Goal: Transaction & Acquisition: Obtain resource

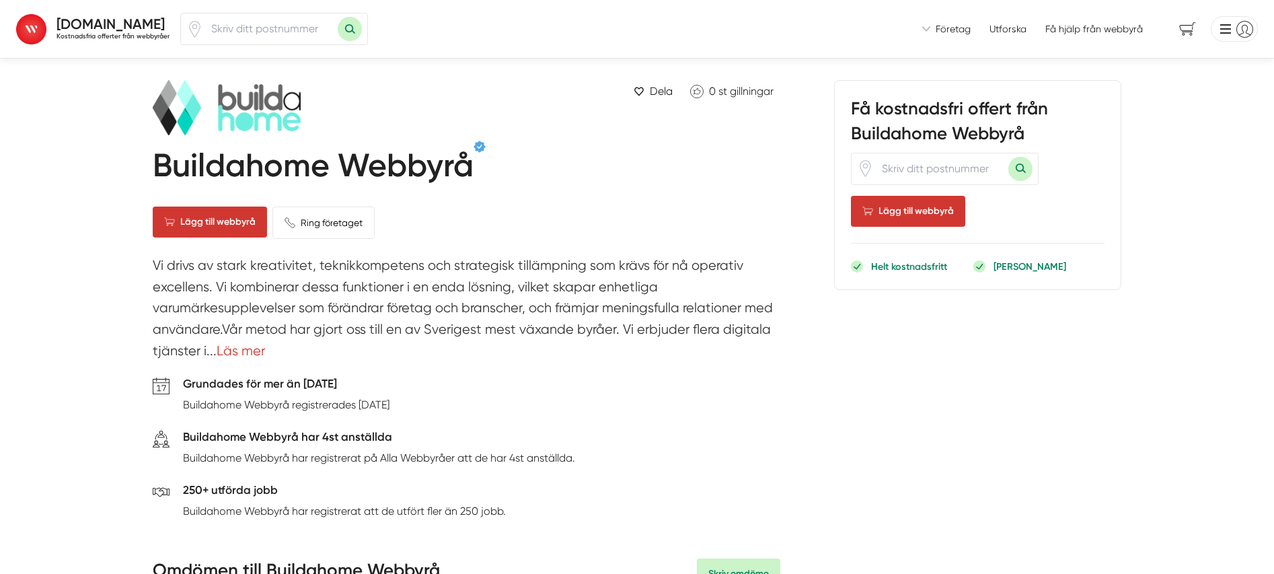
click at [177, 161] on h1 "Buildahome Webbyrå" at bounding box center [313, 168] width 321 height 44
click at [236, 354] on link "Läs mer" at bounding box center [241, 350] width 48 height 15
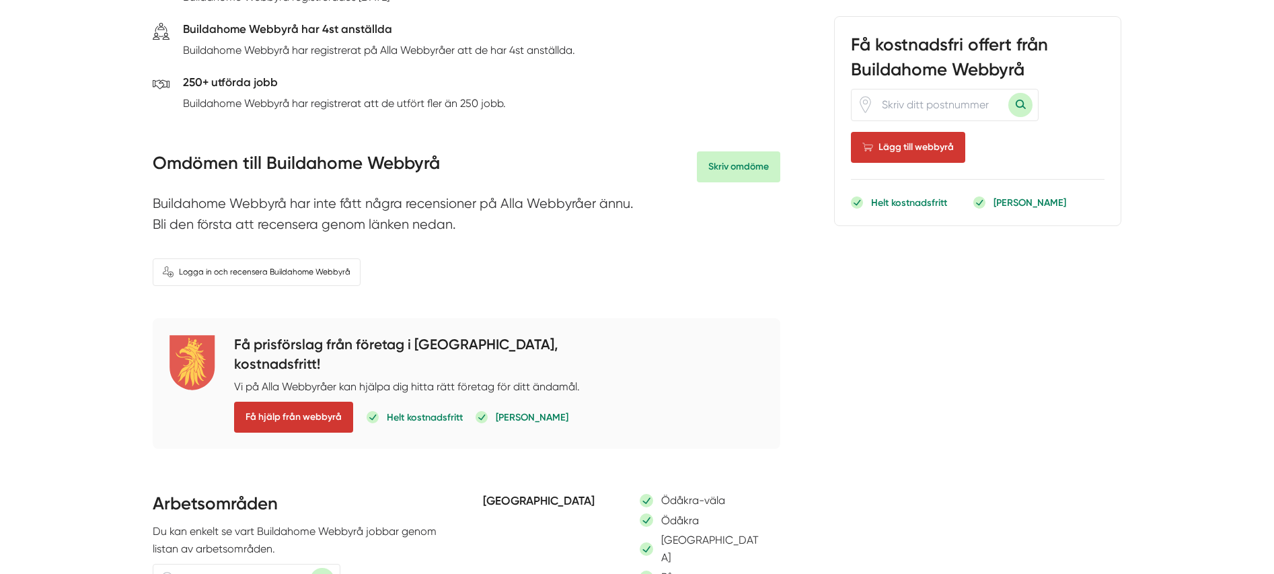
scroll to position [451, 0]
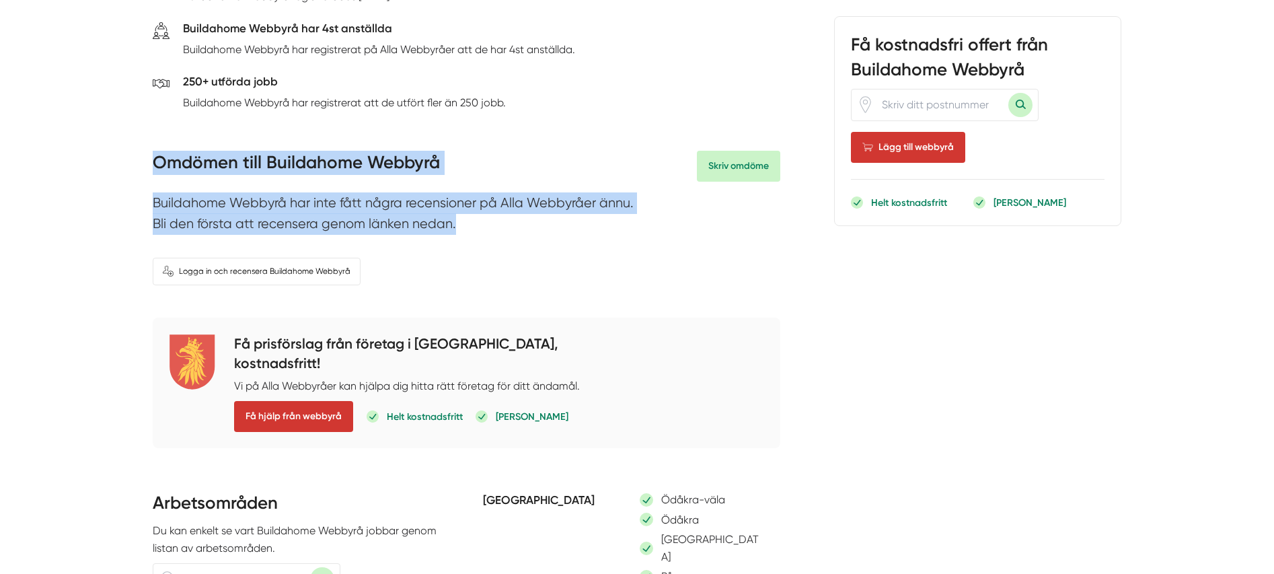
drag, startPoint x: 150, startPoint y: 172, endPoint x: 474, endPoint y: 228, distance: 328.4
click at [474, 228] on p "Buildahome Webbyrå har inte fått några recensioner på Alla Webbyråer ännu. Bli …" at bounding box center [467, 216] width 628 height 49
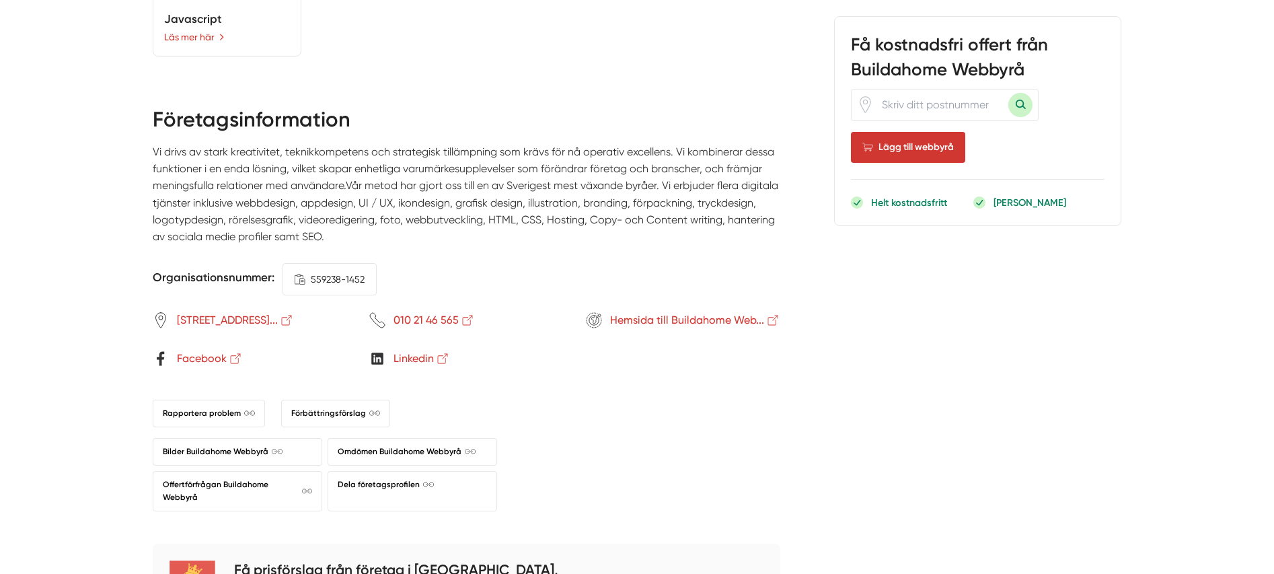
scroll to position [1486, 0]
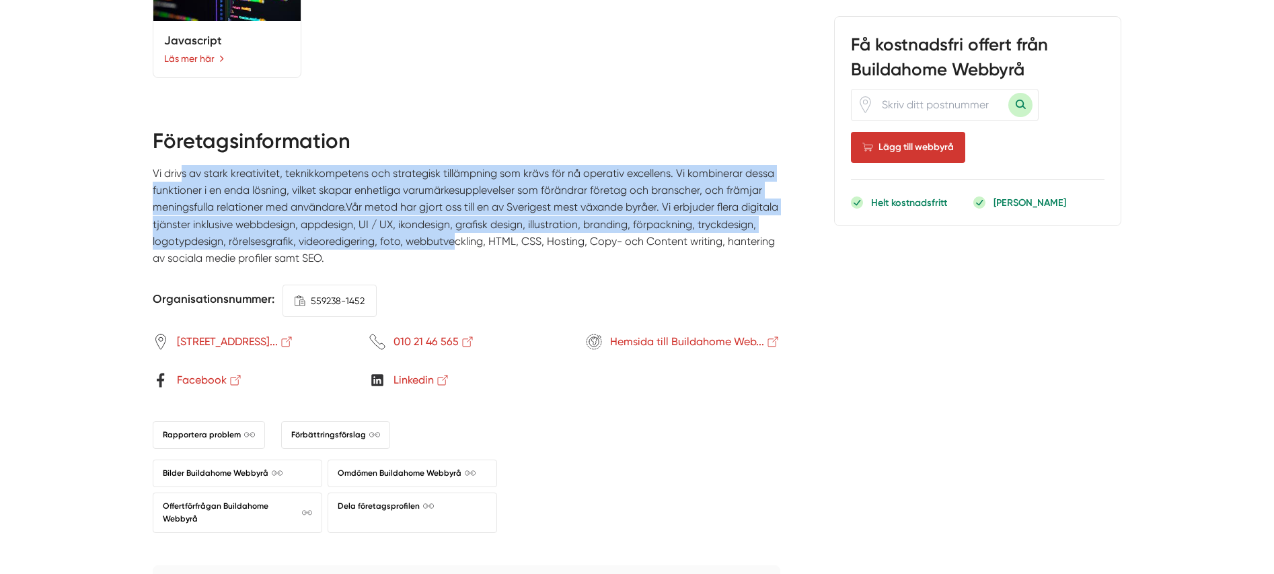
drag, startPoint x: 136, startPoint y: 161, endPoint x: 475, endPoint y: 237, distance: 347.4
click at [475, 237] on p "Vi drivs av stark kreativitet, teknikkompetens och strategisk tillämpning som k…" at bounding box center [467, 221] width 628 height 113
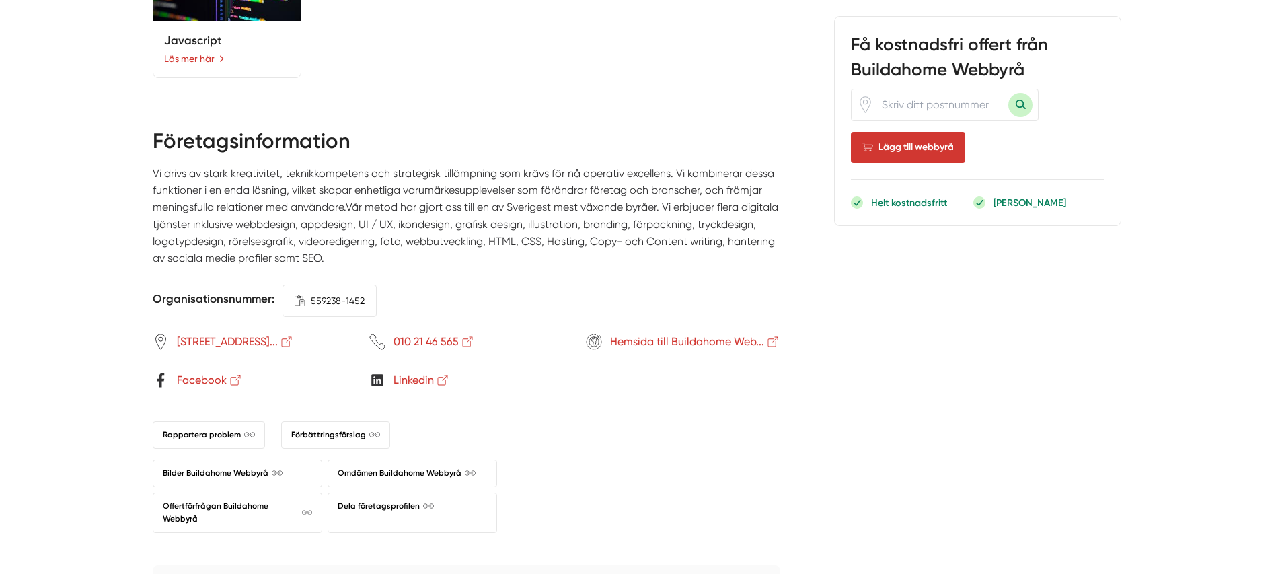
drag, startPoint x: 469, startPoint y: 247, endPoint x: 157, endPoint y: 163, distance: 323.2
click at [158, 165] on p "Vi drivs av stark kreativitet, teknikkompetens och strategisk tillämpning som k…" at bounding box center [467, 221] width 628 height 113
click at [157, 165] on p "Vi drivs av stark kreativitet, teknikkompetens och strategisk tillämpning som k…" at bounding box center [467, 221] width 628 height 113
drag, startPoint x: 447, startPoint y: 256, endPoint x: 98, endPoint y: 166, distance: 361.2
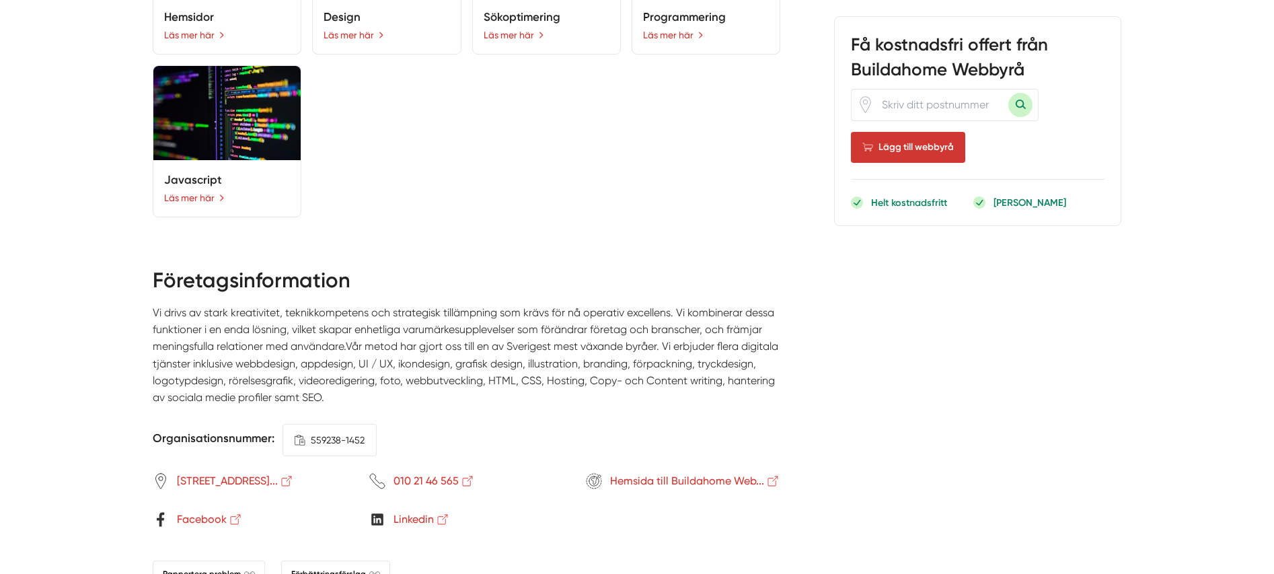
scroll to position [1346, 0]
drag, startPoint x: 474, startPoint y: 395, endPoint x: 147, endPoint y: 297, distance: 340.5
click at [147, 297] on div "AllaWebbyråer.se Kostnadsfria offerter från webbyråer Vi introducerar dig till …" at bounding box center [637, 105] width 1274 height 2902
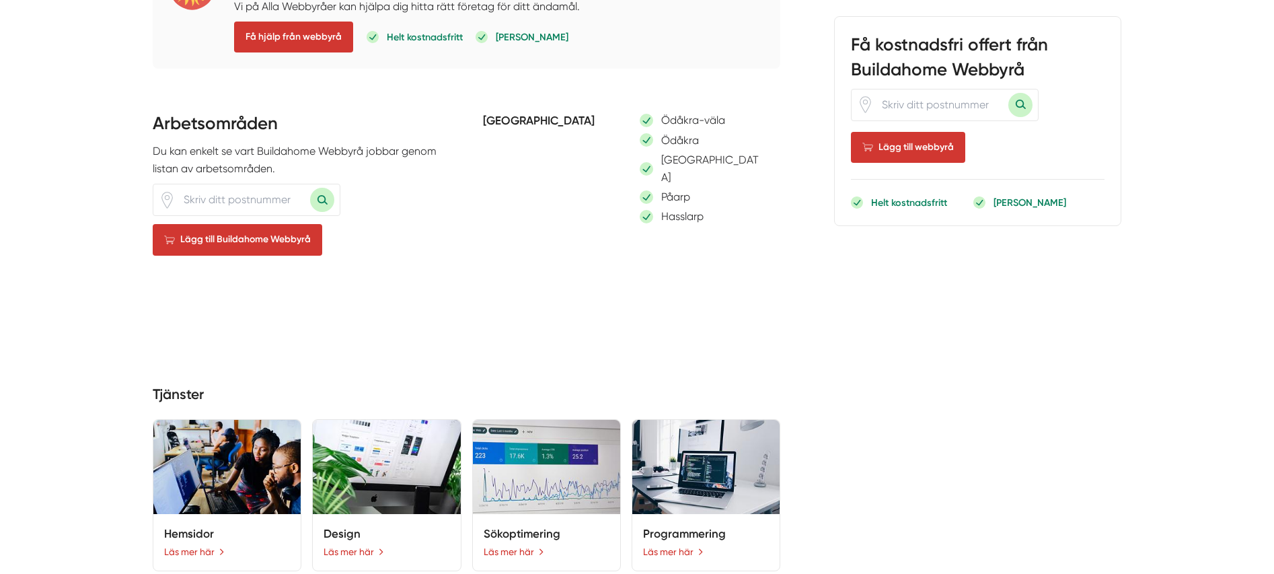
scroll to position [609, 0]
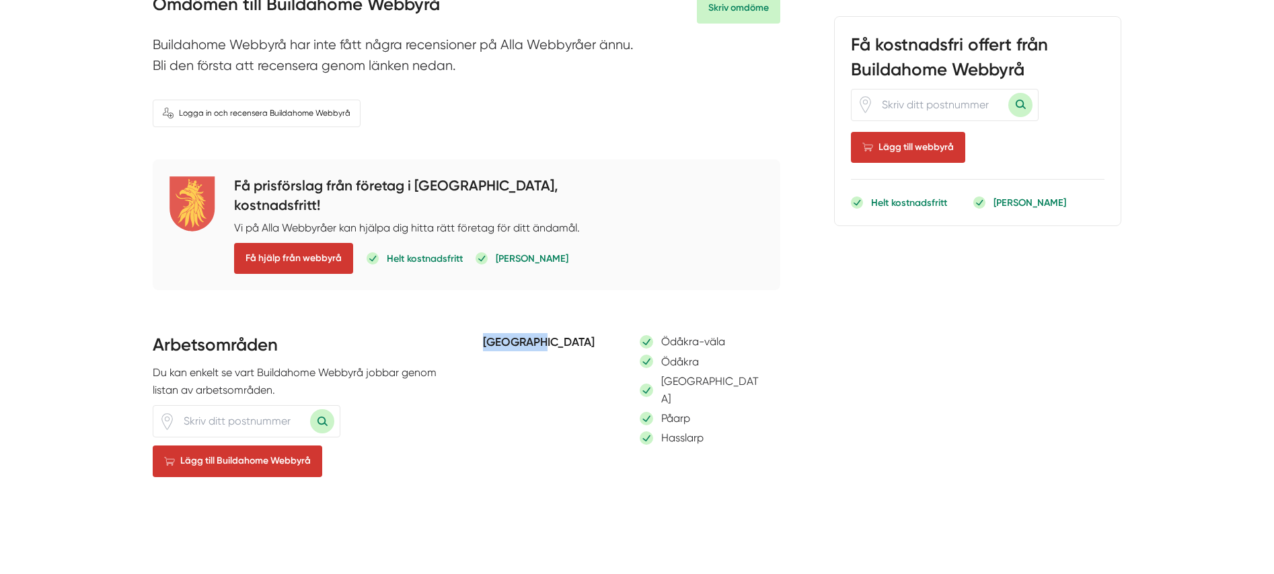
drag, startPoint x: 470, startPoint y: 348, endPoint x: 541, endPoint y: 347, distance: 71.3
click at [541, 347] on div "Arbetsområden Du kan enkelt se vart Buildahome Webbyrå jobbar genom listan av a…" at bounding box center [467, 439] width 628 height 213
click at [542, 347] on h5 "Skåne län" at bounding box center [545, 344] width 124 height 22
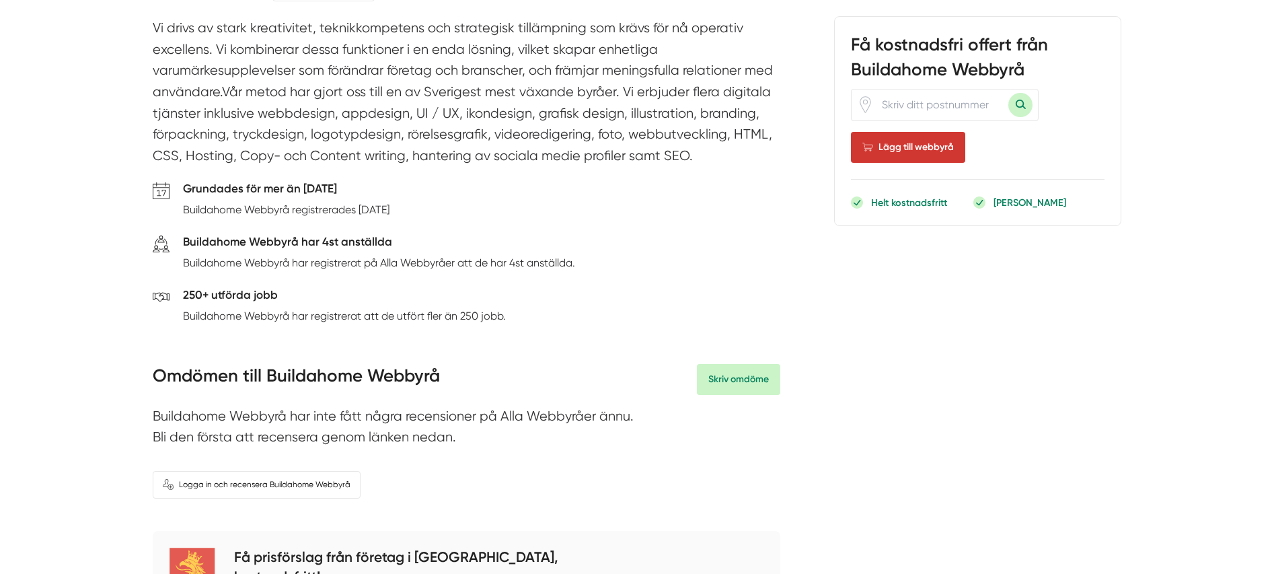
scroll to position [158, 0]
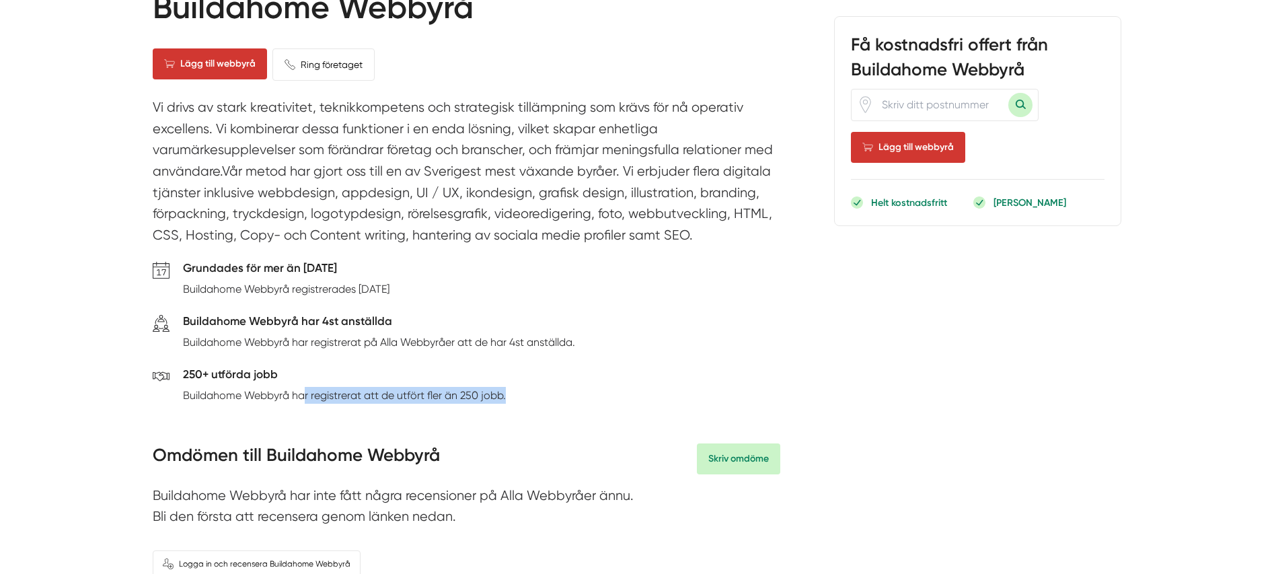
drag, startPoint x: 522, startPoint y: 400, endPoint x: 298, endPoint y: 400, distance: 224.0
click at [299, 400] on div "250+ utförda jobb Buildahome Webbyrå har registrerat att de utfört fler än 250 …" at bounding box center [467, 387] width 628 height 45
click at [298, 400] on p "Buildahome Webbyrå har registrerat att de utfört fler än 250 jobb." at bounding box center [344, 395] width 323 height 17
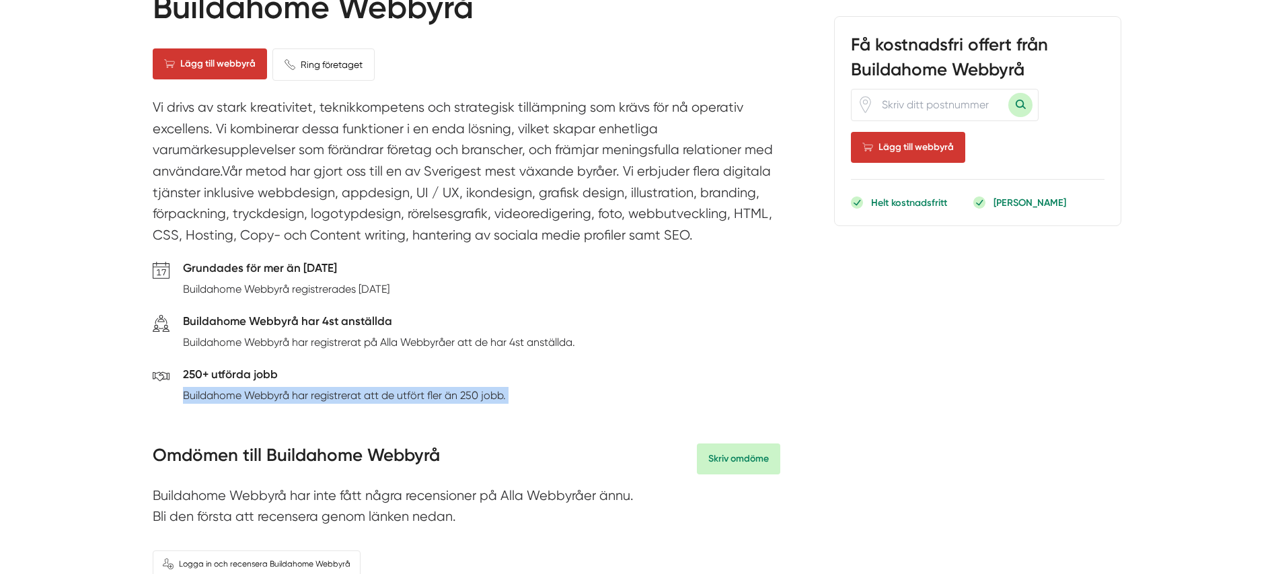
click at [298, 400] on p "Buildahome Webbyrå har registrerat att de utfört fler än 250 jobb." at bounding box center [344, 395] width 323 height 17
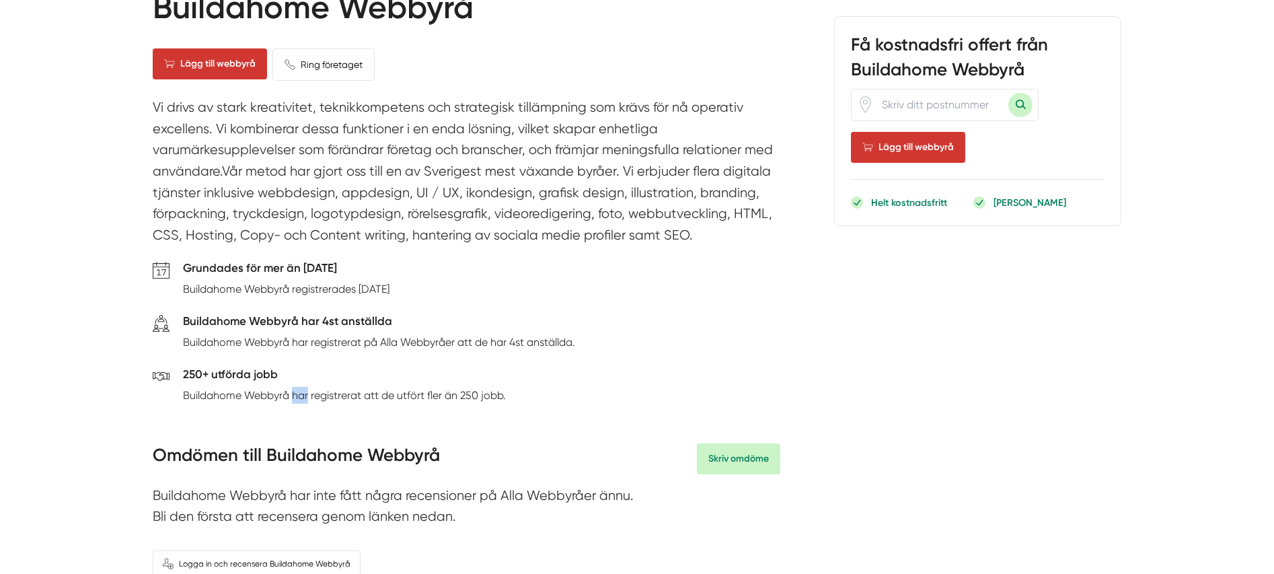
click at [298, 400] on p "Buildahome Webbyrå har registrerat att de utfört fler än 250 jobb." at bounding box center [344, 395] width 323 height 17
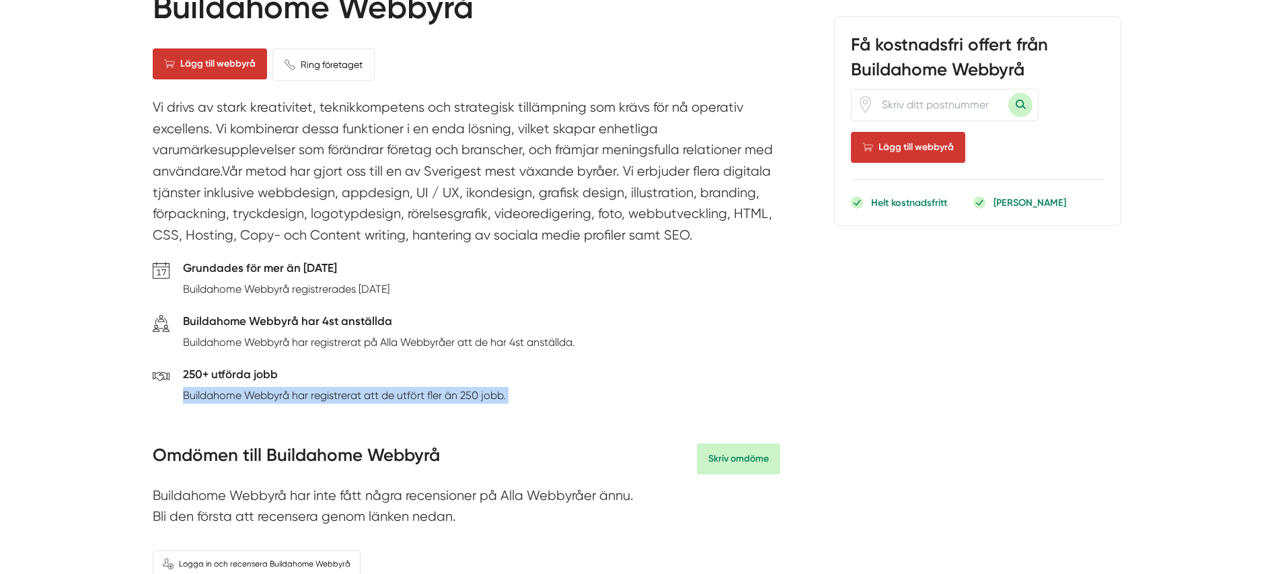
click at [298, 400] on p "Buildahome Webbyrå har registrerat att de utfört fler än 250 jobb." at bounding box center [344, 395] width 323 height 17
click at [299, 410] on div "250+ utförda jobb Buildahome Webbyrå har registrerat att de utfört fler än 250 …" at bounding box center [344, 387] width 323 height 45
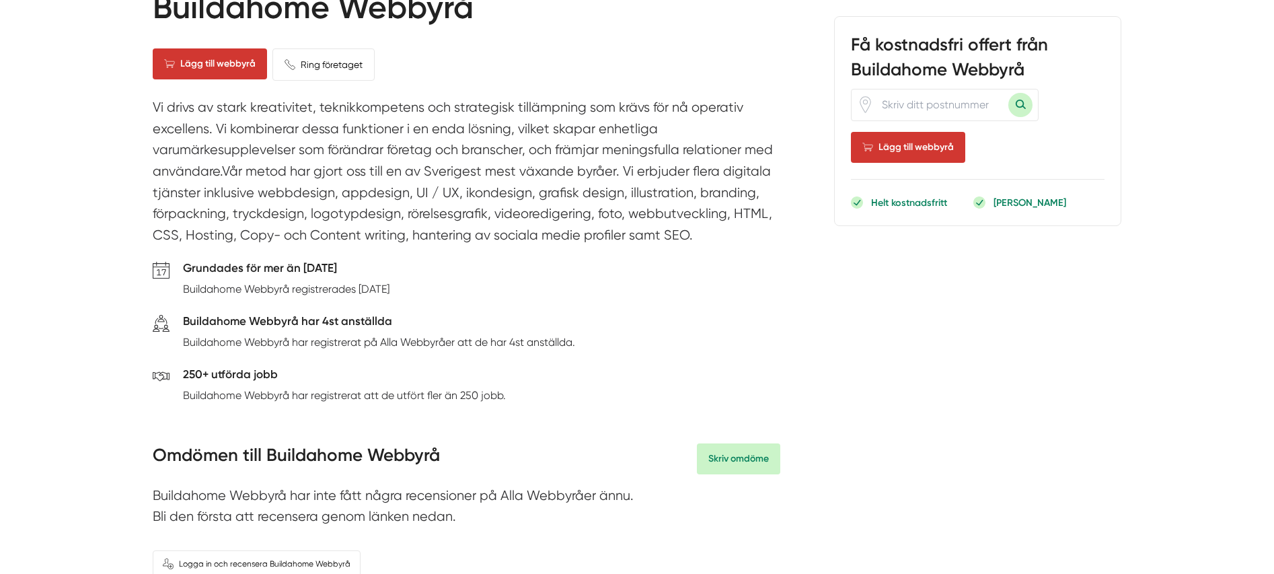
click at [296, 395] on p "Buildahome Webbyrå har registrerat att de utfört fler än 250 jobb." at bounding box center [344, 395] width 323 height 17
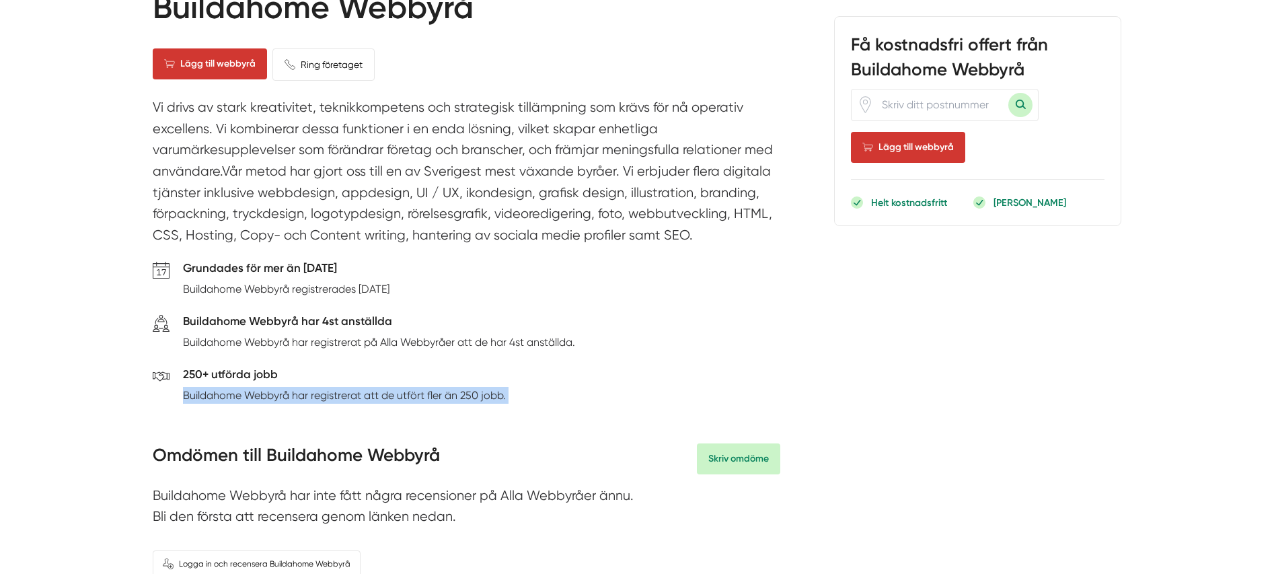
click at [296, 395] on p "Buildahome Webbyrå har registrerat att de utfört fler än 250 jobb." at bounding box center [344, 395] width 323 height 17
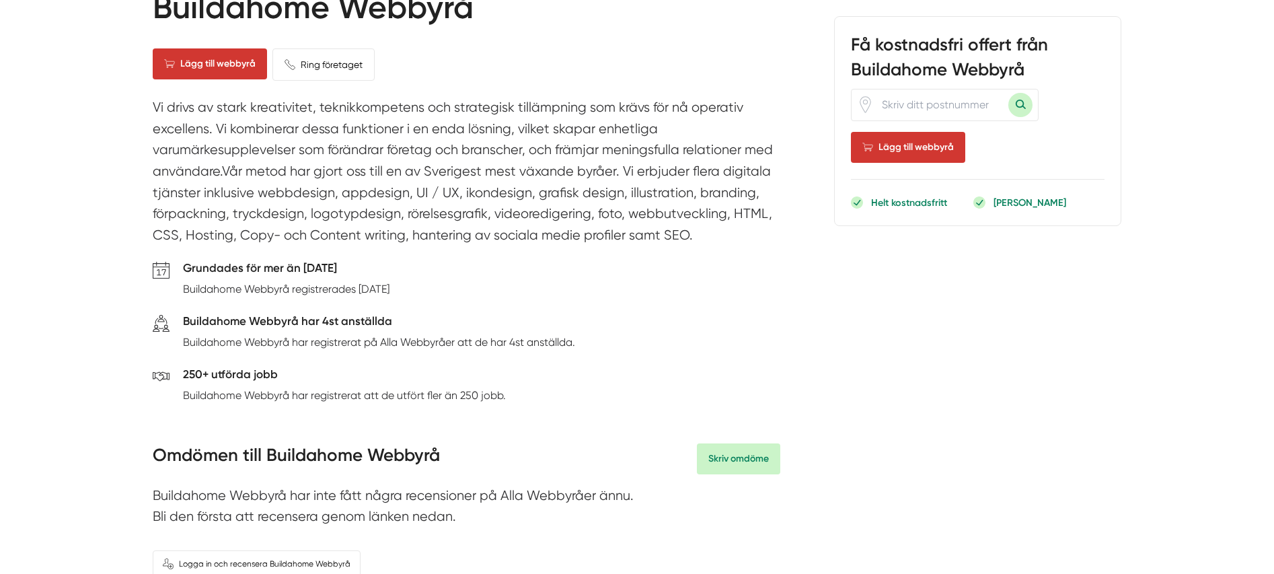
click at [303, 408] on div "250+ utförda jobb Buildahome Webbyrå har registrerat att de utfört fler än 250 …" at bounding box center [344, 387] width 323 height 45
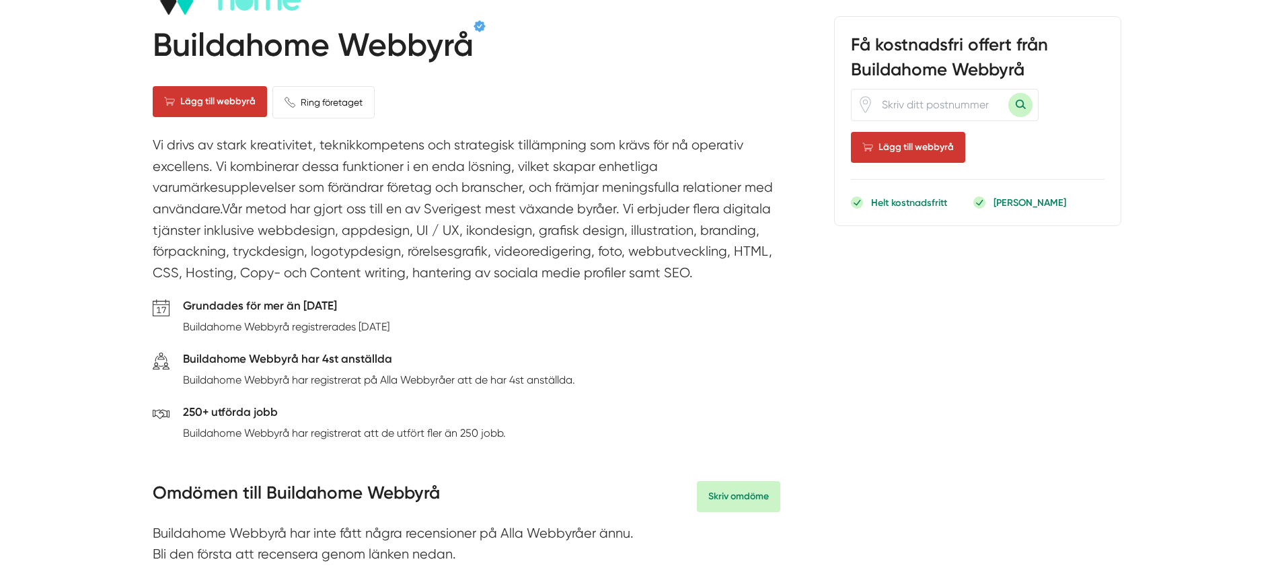
scroll to position [103, 0]
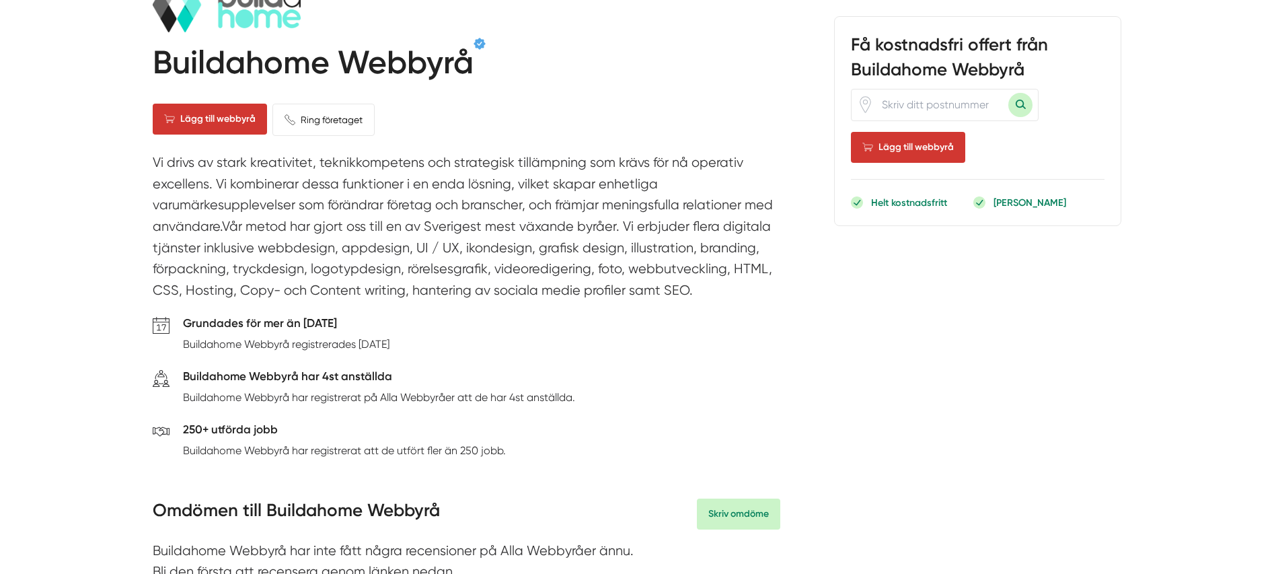
click at [322, 398] on p "Buildahome Webbyrå har registrerat på Alla Webbyråer att de har 4st anställda." at bounding box center [379, 397] width 392 height 17
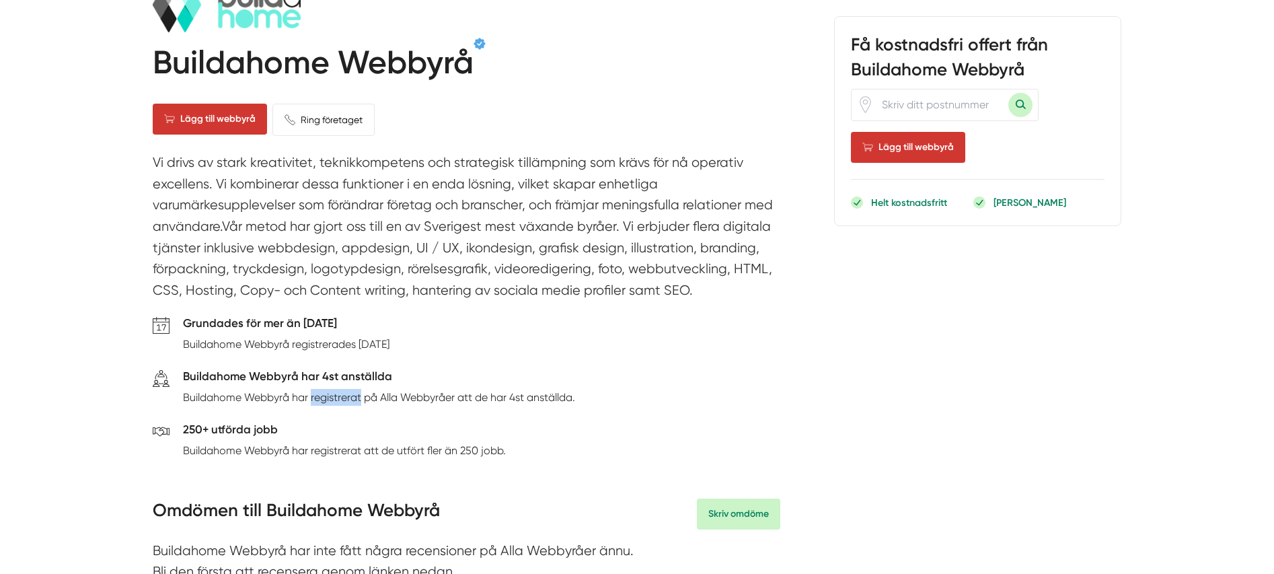
click at [322, 398] on p "Buildahome Webbyrå har registrerat på Alla Webbyråer att de har 4st anställda." at bounding box center [379, 397] width 392 height 17
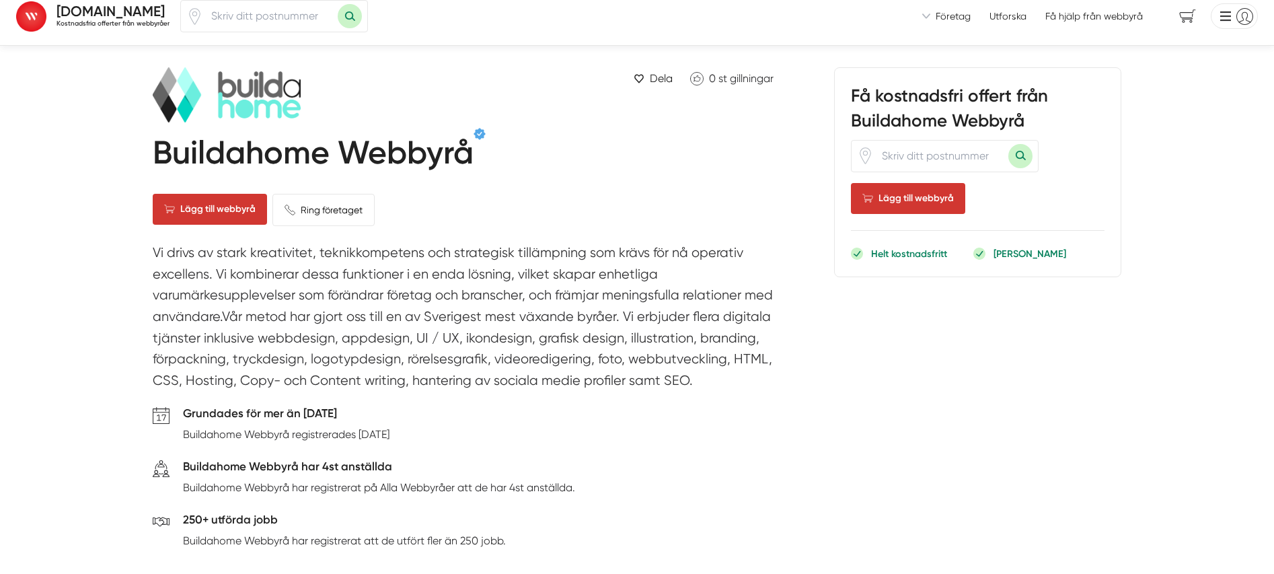
scroll to position [0, 0]
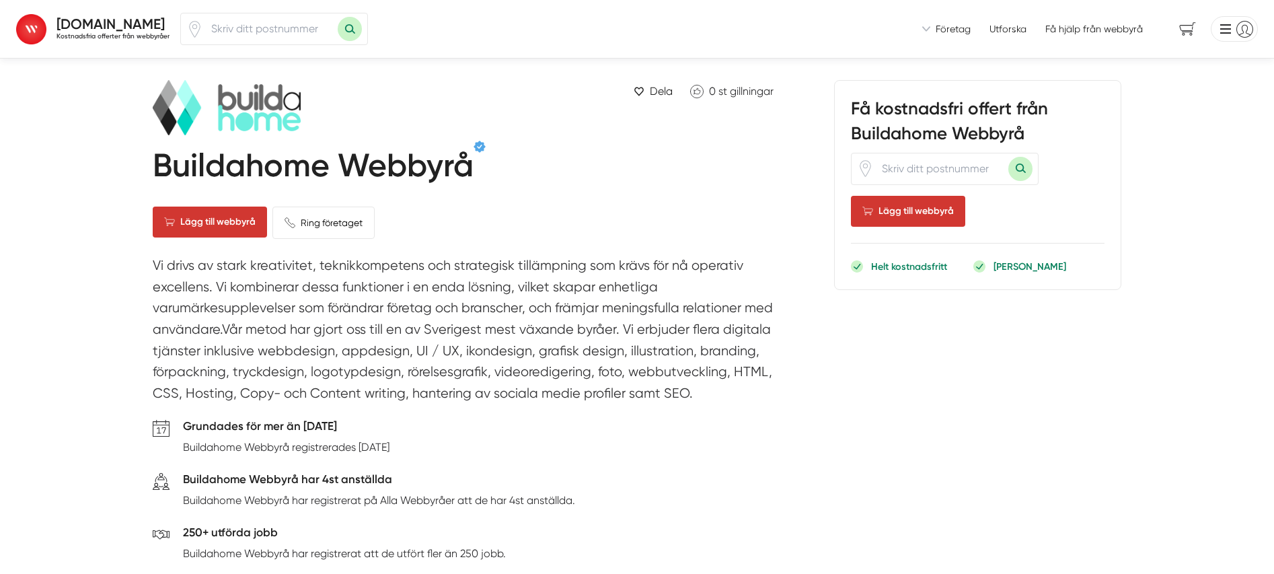
click at [87, 24] on strong "[DOMAIN_NAME]" at bounding box center [110, 23] width 108 height 17
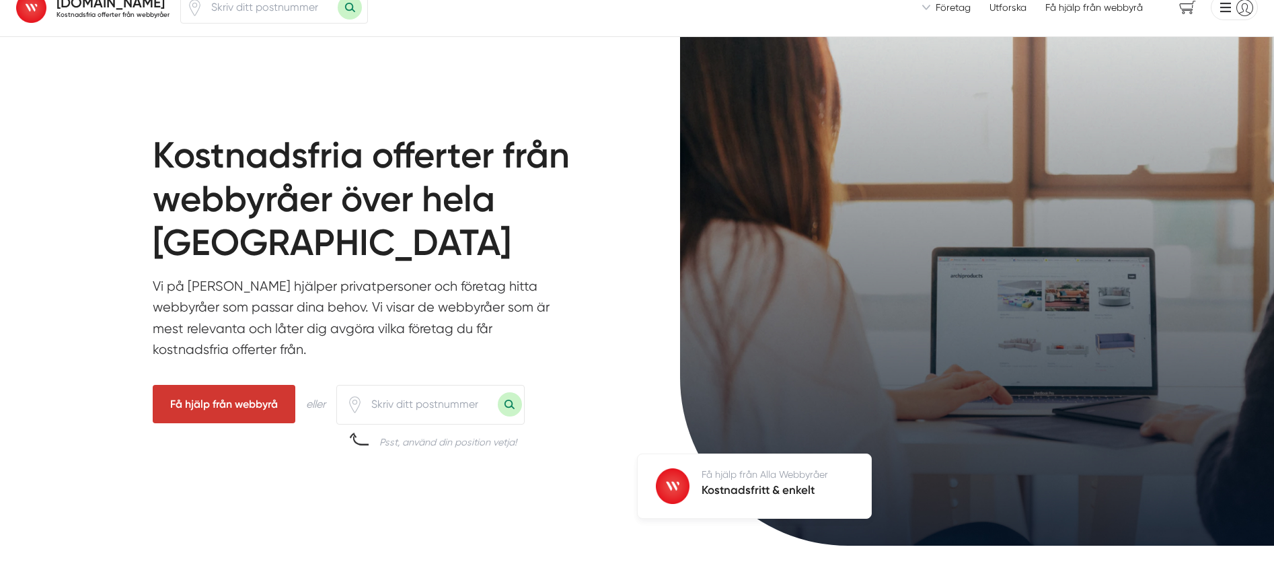
scroll to position [89, 0]
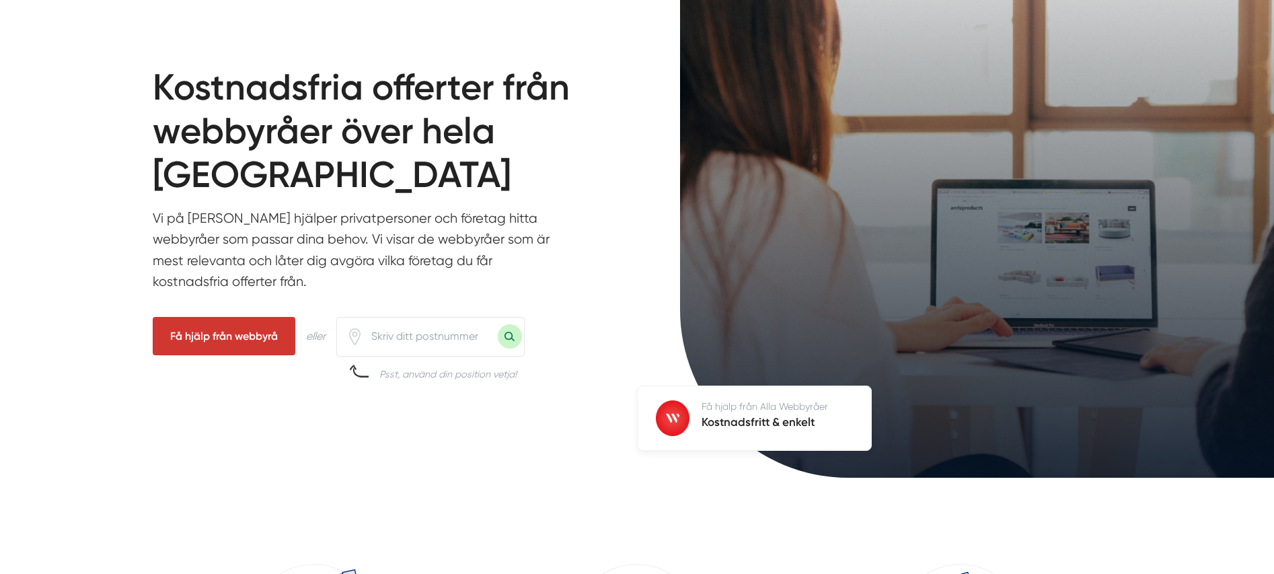
click at [466, 347] on input "number" at bounding box center [430, 336] width 135 height 31
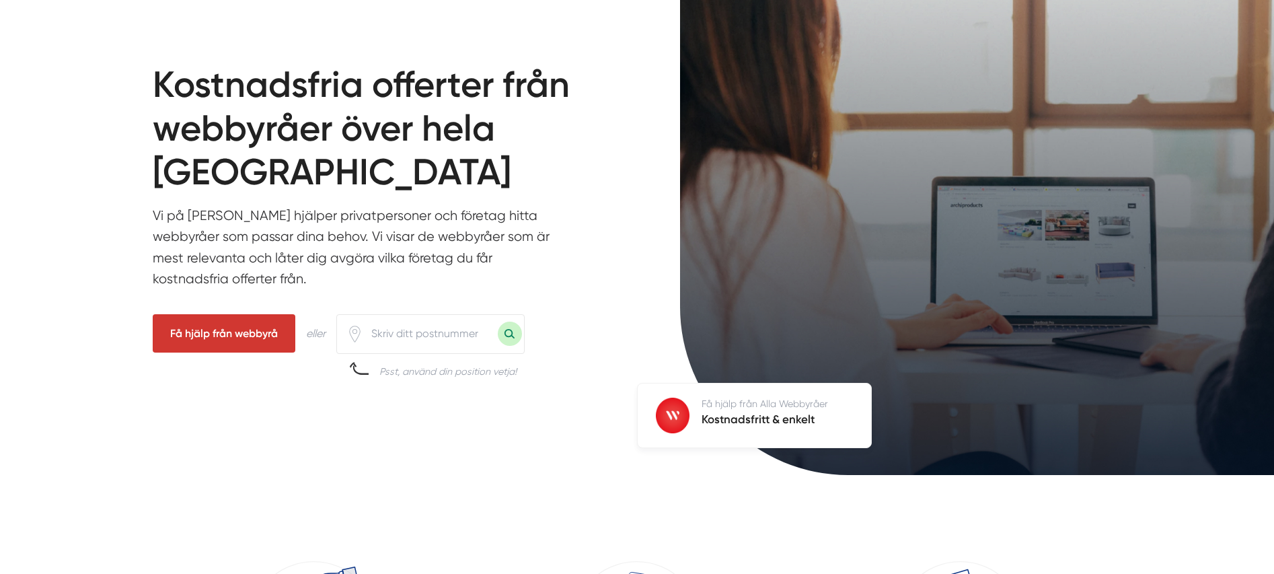
drag, startPoint x: 474, startPoint y: 287, endPoint x: 145, endPoint y: 217, distance: 335.6
click at [145, 217] on div "Kostnadsfria offerter från webbyråer över hela [GEOGRAPHIC_DATA] Vi på Alla Web…" at bounding box center [637, 233] width 1274 height 535
drag, startPoint x: 364, startPoint y: 279, endPoint x: 157, endPoint y: 212, distance: 217.8
click at [157, 212] on p "Vi på [PERSON_NAME] hjälper privatpersoner och företag hitta webbyråer som pass…" at bounding box center [356, 250] width 407 height 91
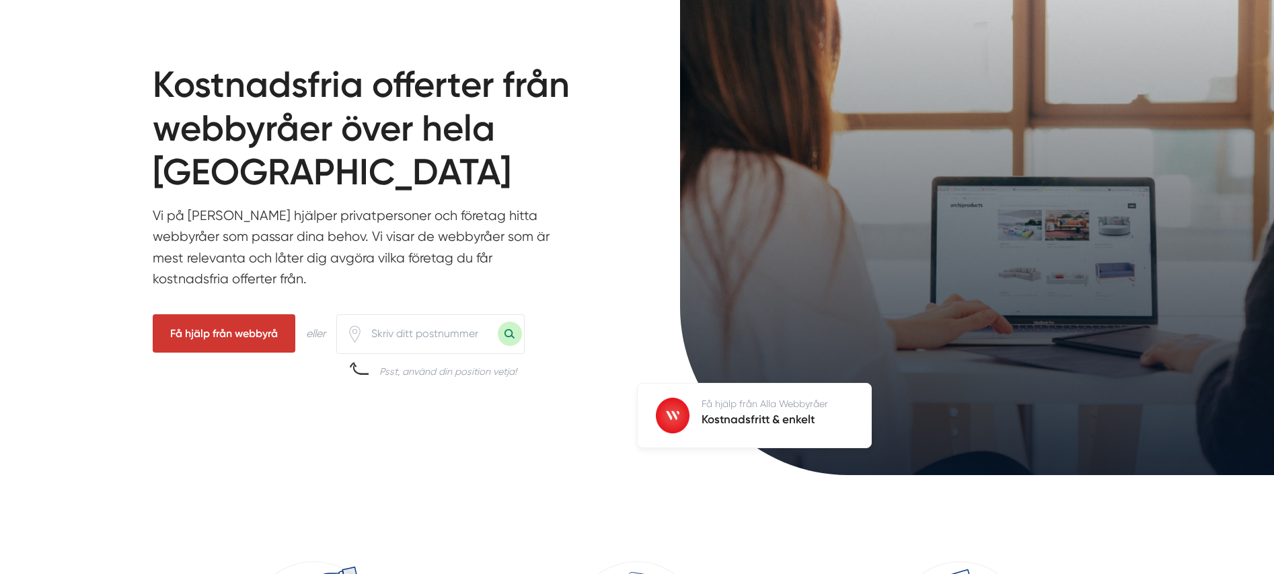
click at [157, 212] on p "Vi på [PERSON_NAME] hjälper privatpersoner och företag hitta webbyråer som pass…" at bounding box center [356, 250] width 407 height 91
drag, startPoint x: 351, startPoint y: 278, endPoint x: 127, endPoint y: 203, distance: 236.1
click at [127, 204] on div "Kostnadsfria offerter från webbyråer över hela [GEOGRAPHIC_DATA] Vi på Alla Web…" at bounding box center [637, 233] width 1274 height 535
click at [127, 203] on div "Kostnadsfria offerter från webbyråer över hela [GEOGRAPHIC_DATA] Vi på Alla Web…" at bounding box center [637, 233] width 1274 height 535
drag, startPoint x: 391, startPoint y: 285, endPoint x: 174, endPoint y: 218, distance: 227.2
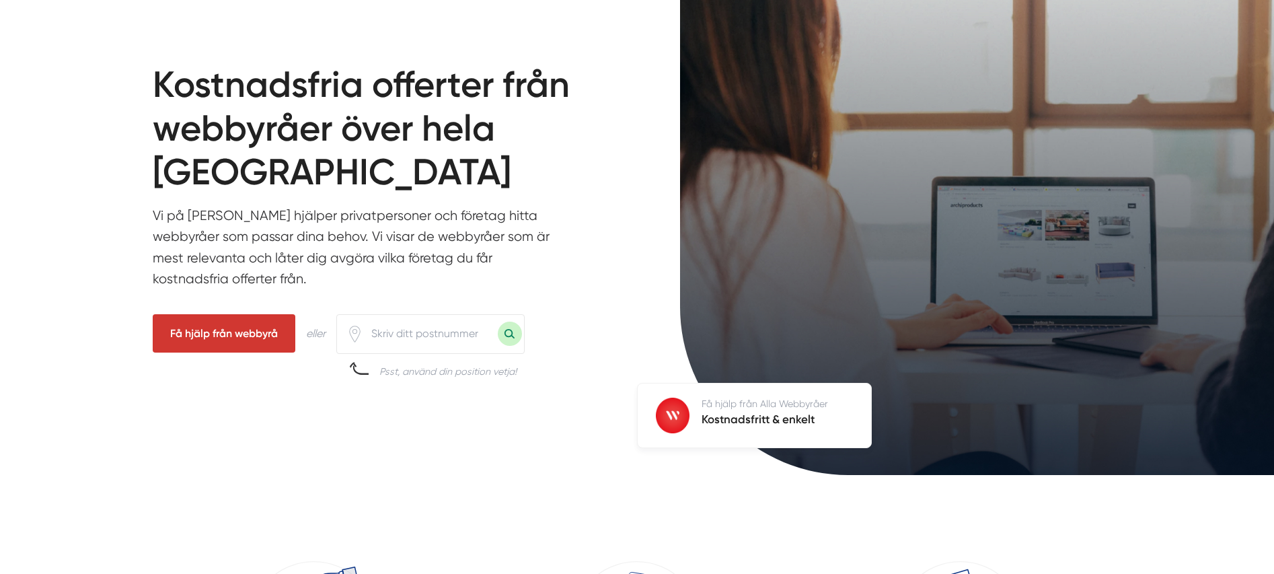
click at [174, 218] on p "Vi på [PERSON_NAME] hjälper privatpersoner och företag hitta webbyråer som pass…" at bounding box center [356, 250] width 407 height 91
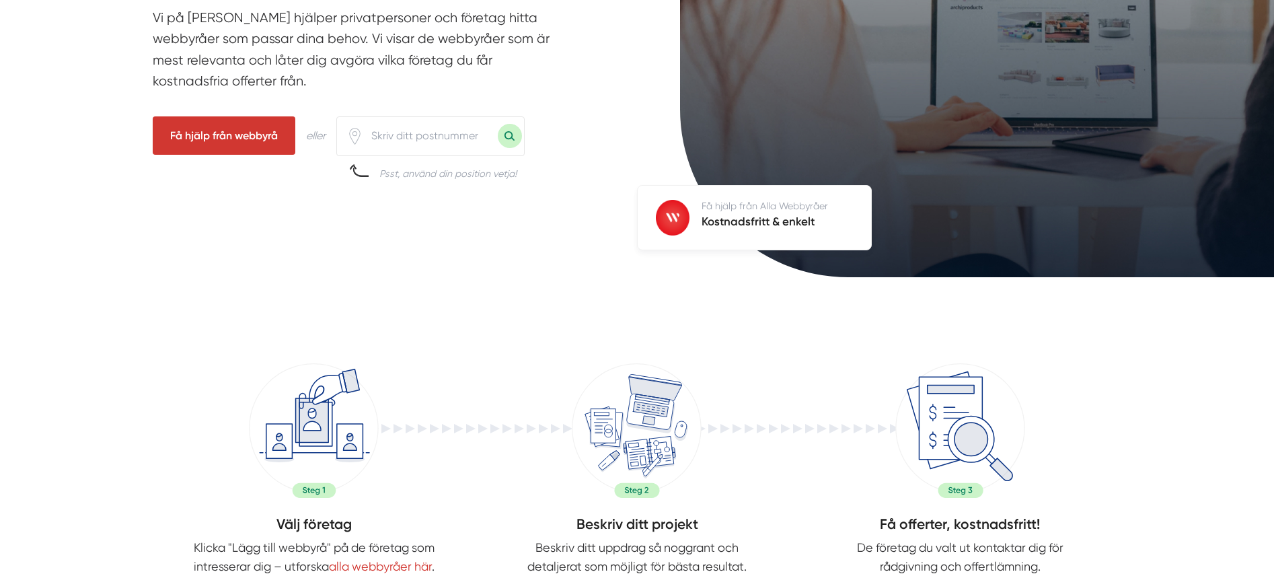
scroll to position [552, 0]
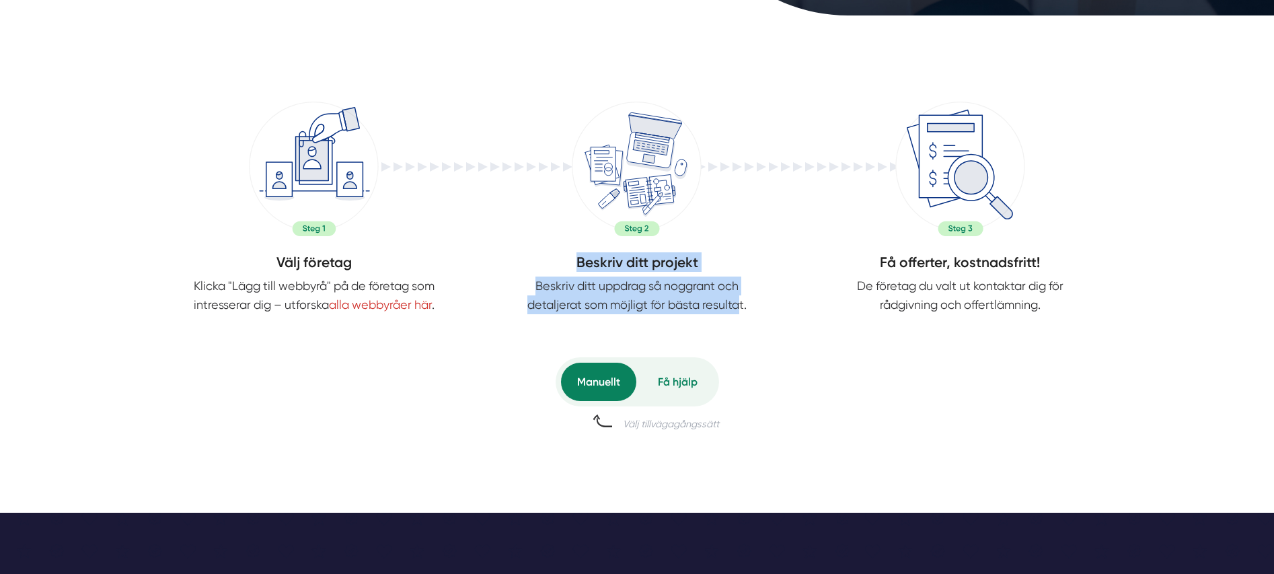
drag, startPoint x: 576, startPoint y: 254, endPoint x: 740, endPoint y: 297, distance: 169.7
click at [740, 297] on div "Beskriv ditt projekt Beskriv ditt uppdrag så noggrant och detaljerat som möjlig…" at bounding box center [637, 283] width 323 height 62
click at [740, 297] on p "Beskriv ditt uppdrag så noggrant och detaljerat som möjligt för bästa resultat." at bounding box center [637, 295] width 258 height 38
drag, startPoint x: 741, startPoint y: 307, endPoint x: 572, endPoint y: 256, distance: 176.6
click at [574, 256] on div "Välj företag Klicka "Lägg till webbyrå" på de företag som intresserar dig – utf…" at bounding box center [637, 287] width 969 height 437
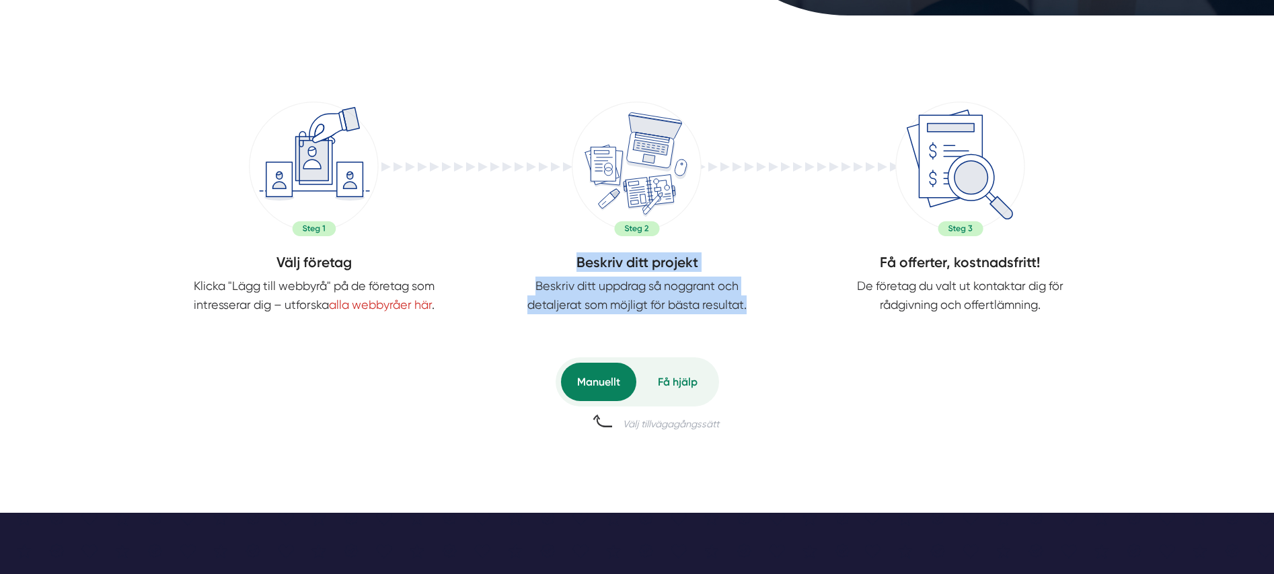
click at [572, 256] on h4 "Beskriv ditt projekt" at bounding box center [637, 264] width 323 height 24
drag, startPoint x: 572, startPoint y: 256, endPoint x: 779, endPoint y: 312, distance: 214.7
click at [779, 312] on div "Beskriv ditt projekt Beskriv ditt uppdrag så noggrant och detaljerat som möjlig…" at bounding box center [637, 283] width 323 height 62
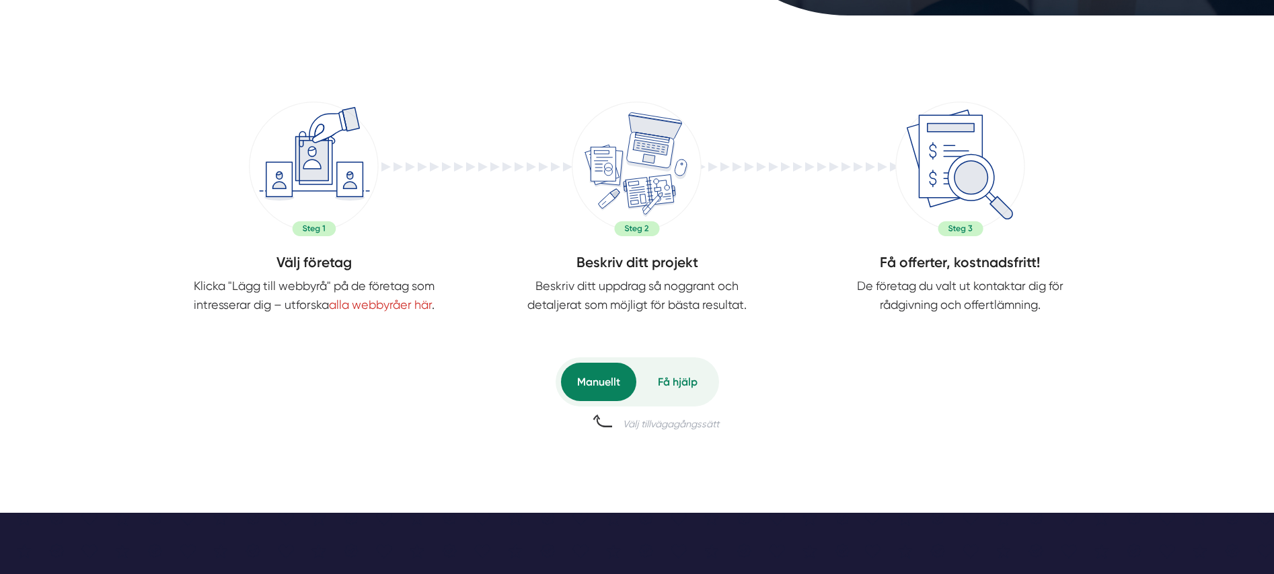
click at [676, 385] on div "Få hjälp" at bounding box center [678, 382] width 72 height 38
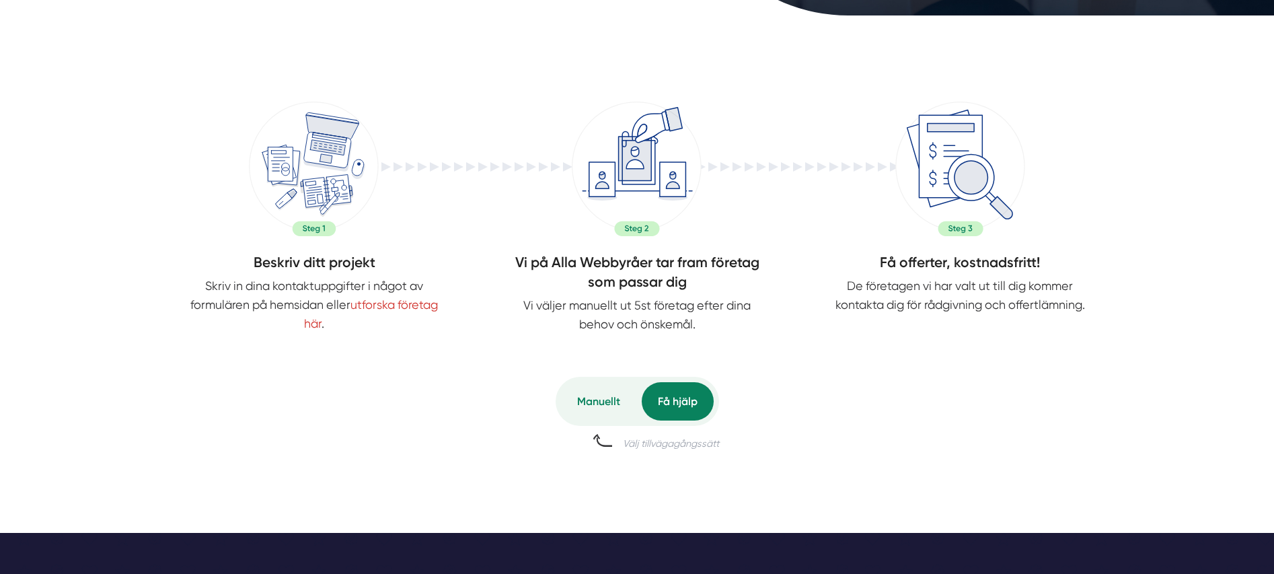
click at [568, 389] on div "Manuellt" at bounding box center [598, 401] width 75 height 38
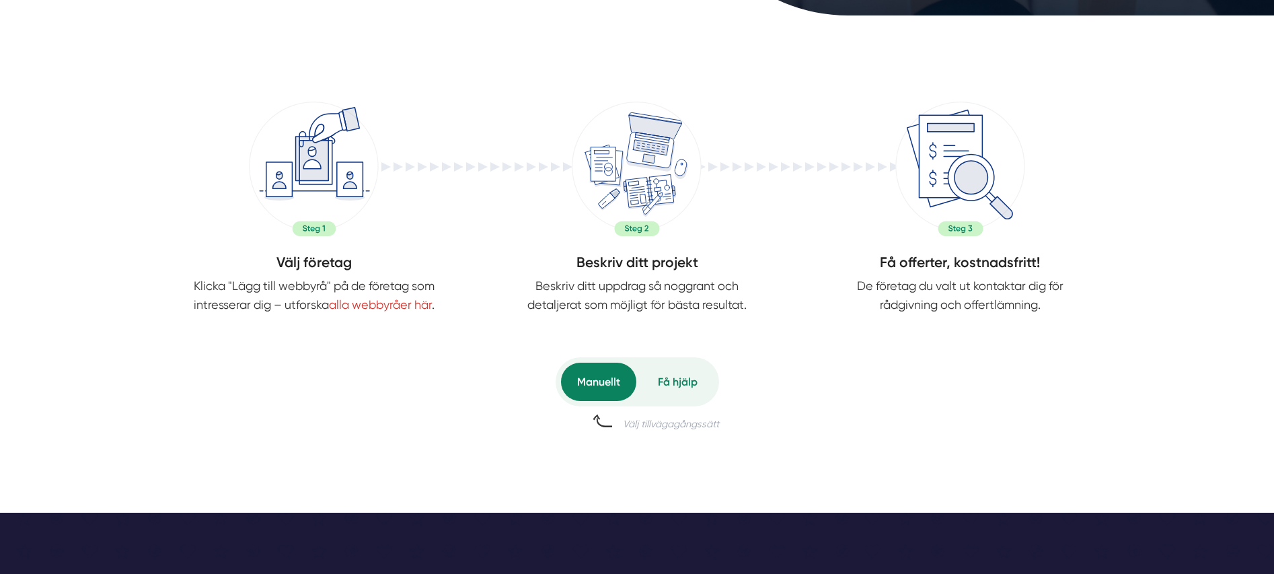
click at [669, 389] on div "Få hjälp" at bounding box center [678, 382] width 72 height 38
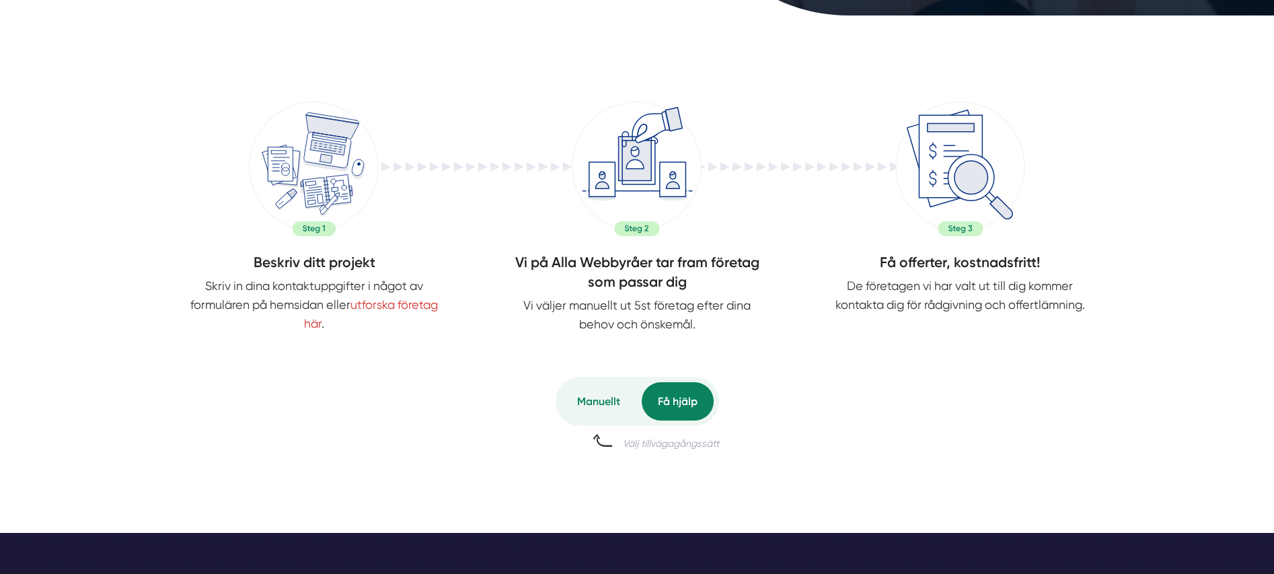
click at [588, 394] on div "Manuellt" at bounding box center [598, 401] width 75 height 38
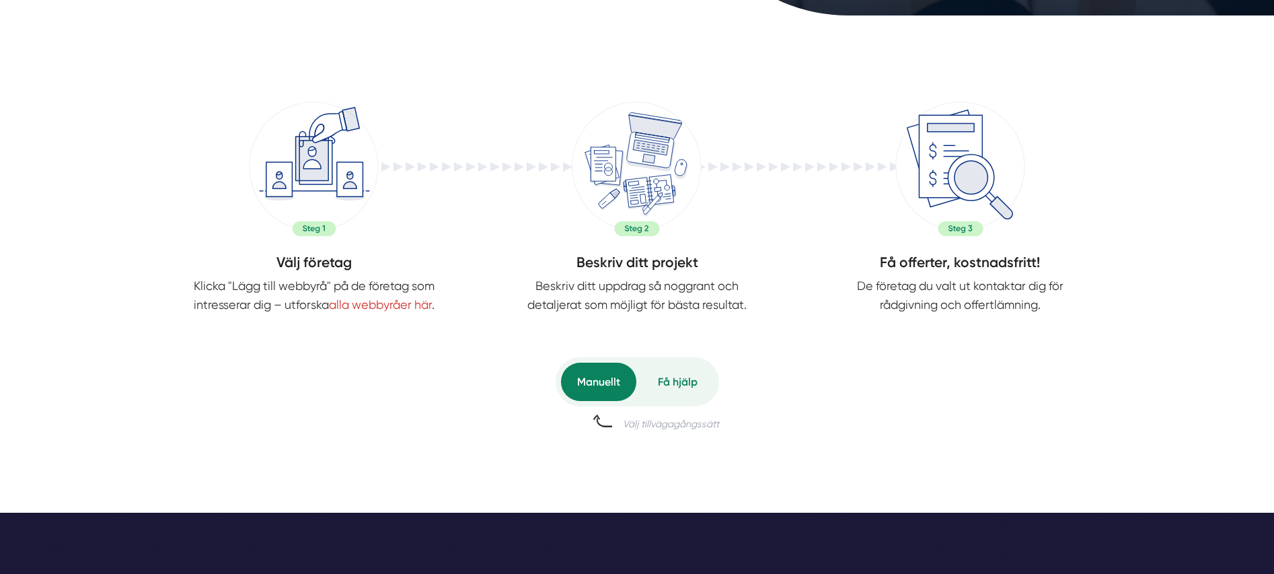
click at [681, 387] on div "Få hjälp" at bounding box center [678, 382] width 72 height 38
